Goal: Find contact information: Find contact information

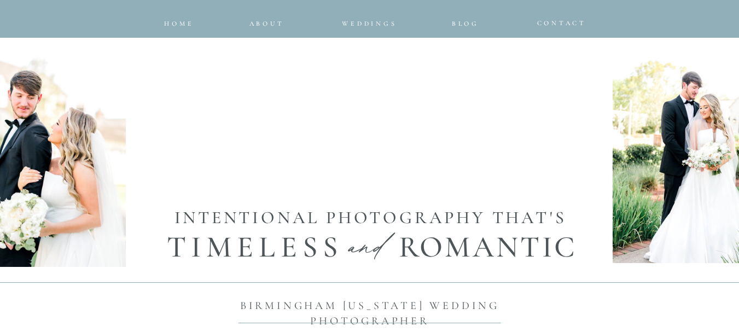
scroll to position [711, 0]
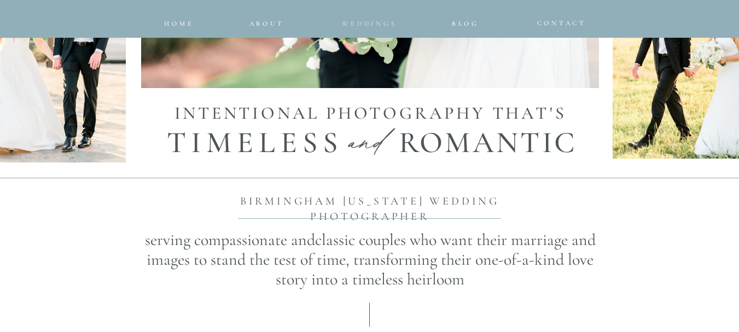
click at [370, 26] on span "Weddings" at bounding box center [369, 24] width 55 height 8
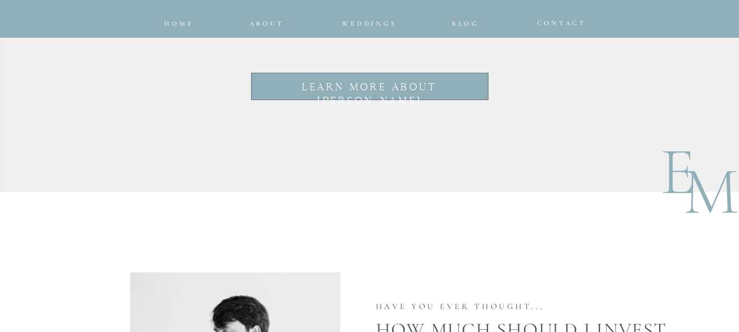
scroll to position [4428, 0]
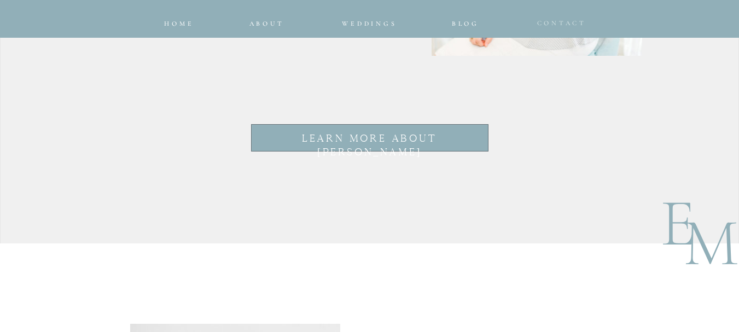
click at [572, 22] on span "CONTACT" at bounding box center [562, 23] width 50 height 8
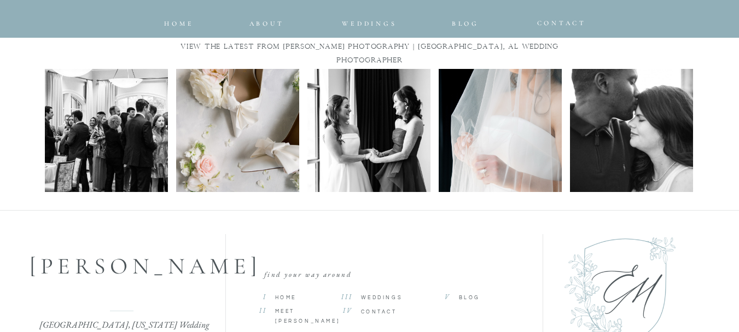
scroll to position [1805, 0]
